Goal: Communication & Community: Answer question/provide support

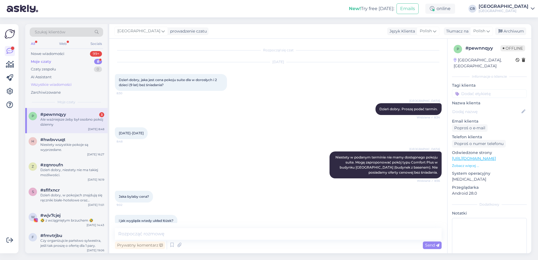
scroll to position [204, 0]
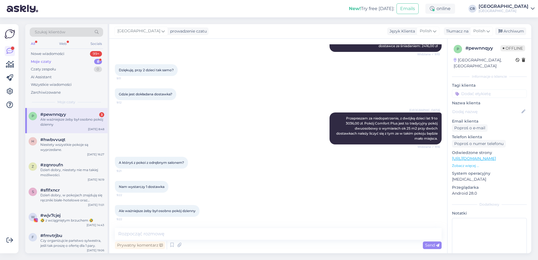
click at [59, 122] on div "Ale ważniejsze żeby był osobno pokój dzienny" at bounding box center [72, 122] width 64 height 10
click at [136, 232] on textarea at bounding box center [278, 234] width 327 height 12
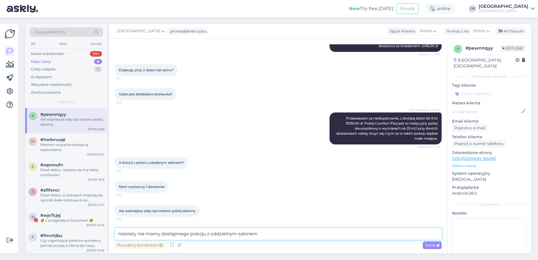
type textarea "niestety nie mamy dostępnego pokoju z oddzielnym salonem."
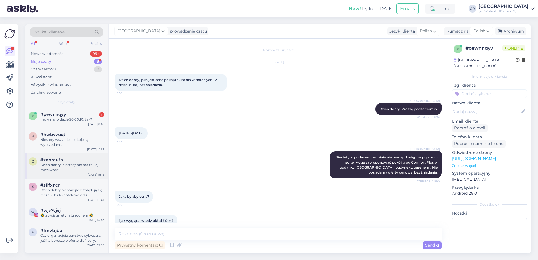
scroll to position [281, 0]
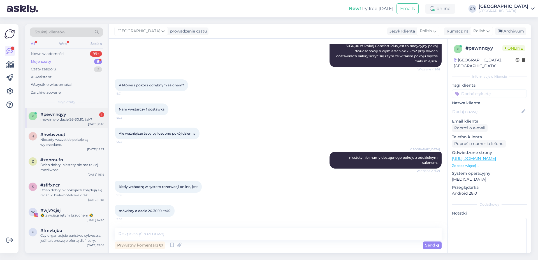
click at [57, 112] on span "#pewnnqyy" at bounding box center [53, 114] width 26 height 5
click at [143, 234] on textarea at bounding box center [278, 234] width 327 height 12
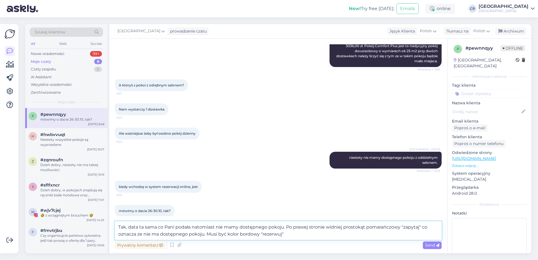
click at [343, 227] on textarea "Tak, data ta sama co Pani podała natomiast nie mamy dostępnego pokoju. Po prawe…" at bounding box center [278, 230] width 327 height 18
click at [345, 227] on textarea "Tak, data ta sama co Pani podała natomiast nie mamy dostępnego pokoju. Po prawe…" at bounding box center [278, 230] width 327 height 18
click at [141, 233] on textarea "Tak, data ta sama co Pani podała natomiast nie mamy dostępnego pokoju. Po prawe…" at bounding box center [278, 230] width 327 height 18
type textarea "Tak, data ta sama co Pani podała natomiast nie mamy dostępnego pokoju. Po prawe…"
click at [429, 245] on span "Send" at bounding box center [432, 244] width 14 height 5
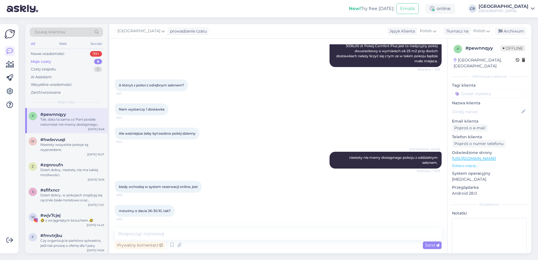
scroll to position [320, 0]
